Goal: Transaction & Acquisition: Subscribe to service/newsletter

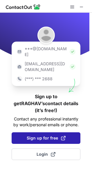
click at [35, 136] on span "Sign up for free" at bounding box center [46, 139] width 39 height 6
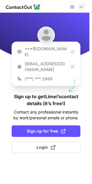
click at [78, 6] on button at bounding box center [81, 6] width 7 height 7
